Goal: Find specific page/section: Find specific page/section

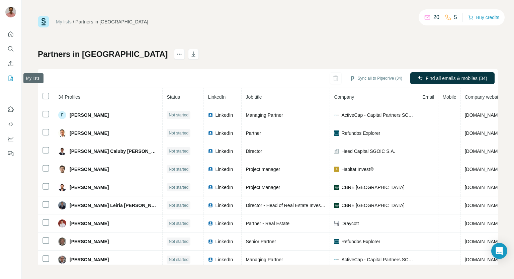
click at [9, 77] on icon "My lists" at bounding box center [10, 78] width 7 height 7
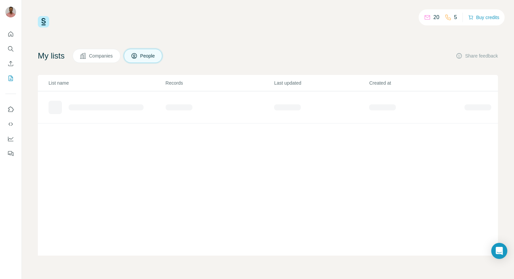
click at [63, 23] on div "20 5 Buy credits" at bounding box center [268, 21] width 460 height 11
